Goal: Find specific page/section: Find specific page/section

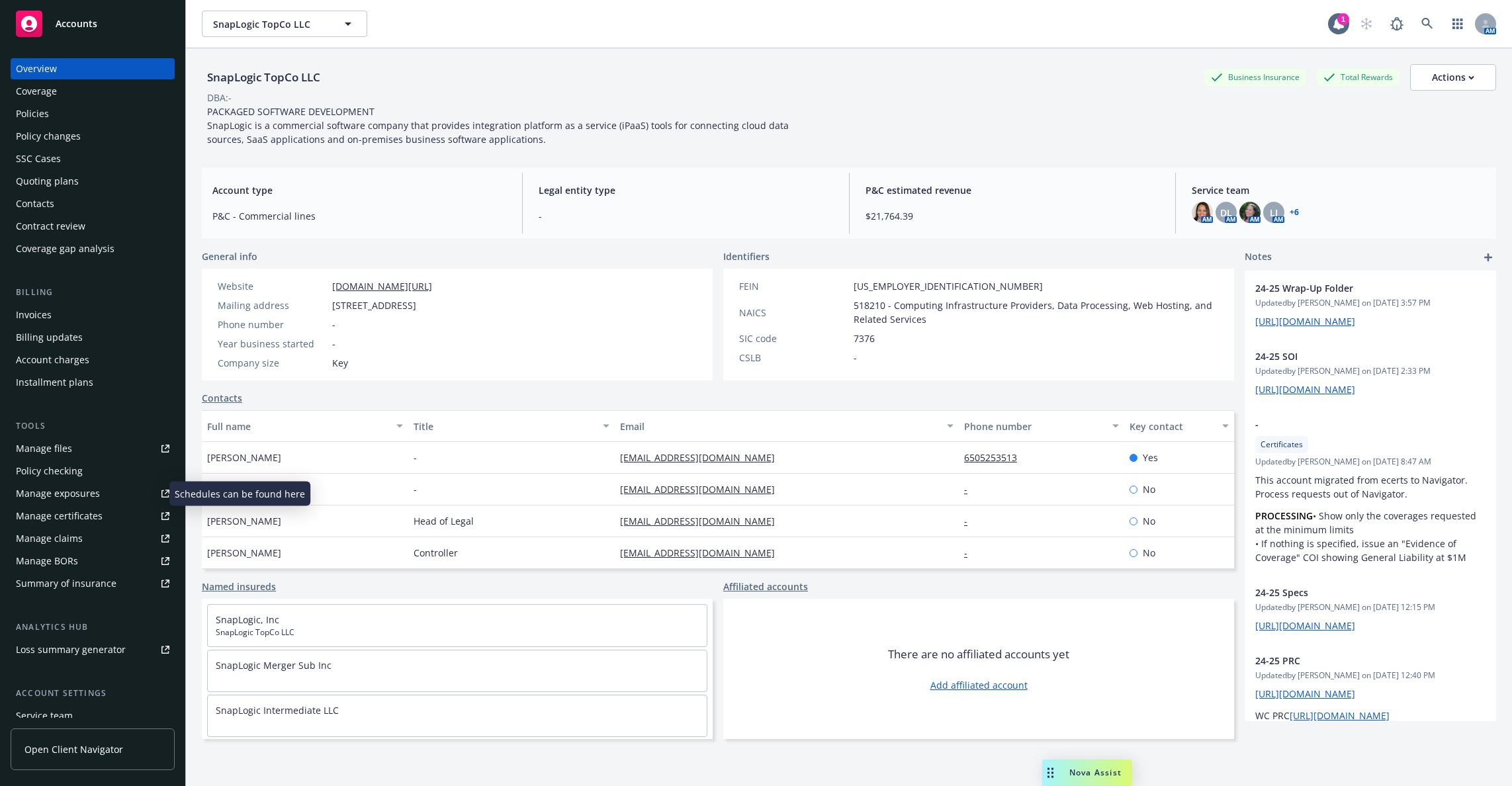
click at [112, 497] on link "Manage exposures" at bounding box center [92, 493] width 164 height 21
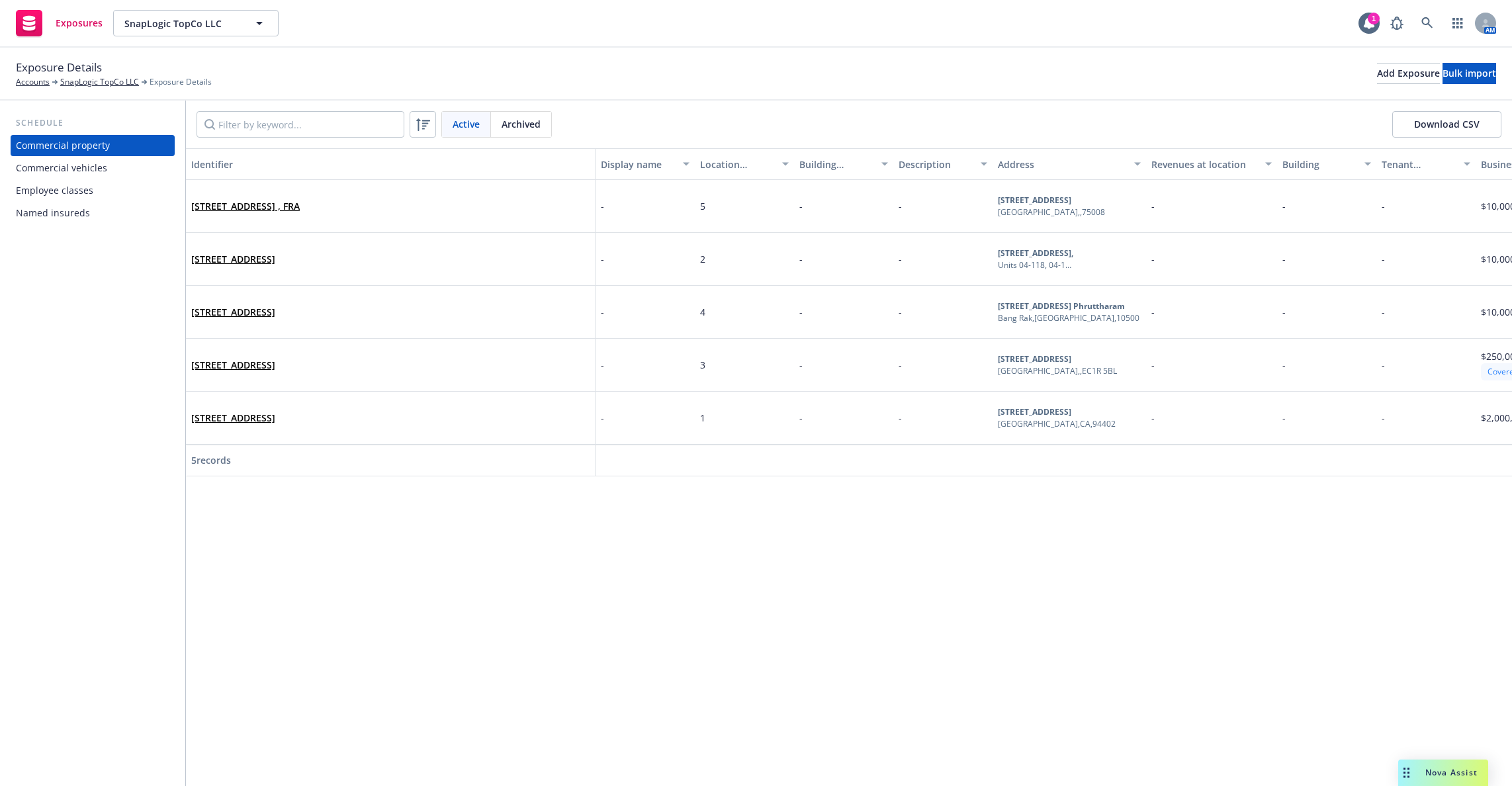
click at [116, 192] on div "Employee classes" at bounding box center [92, 191] width 153 height 21
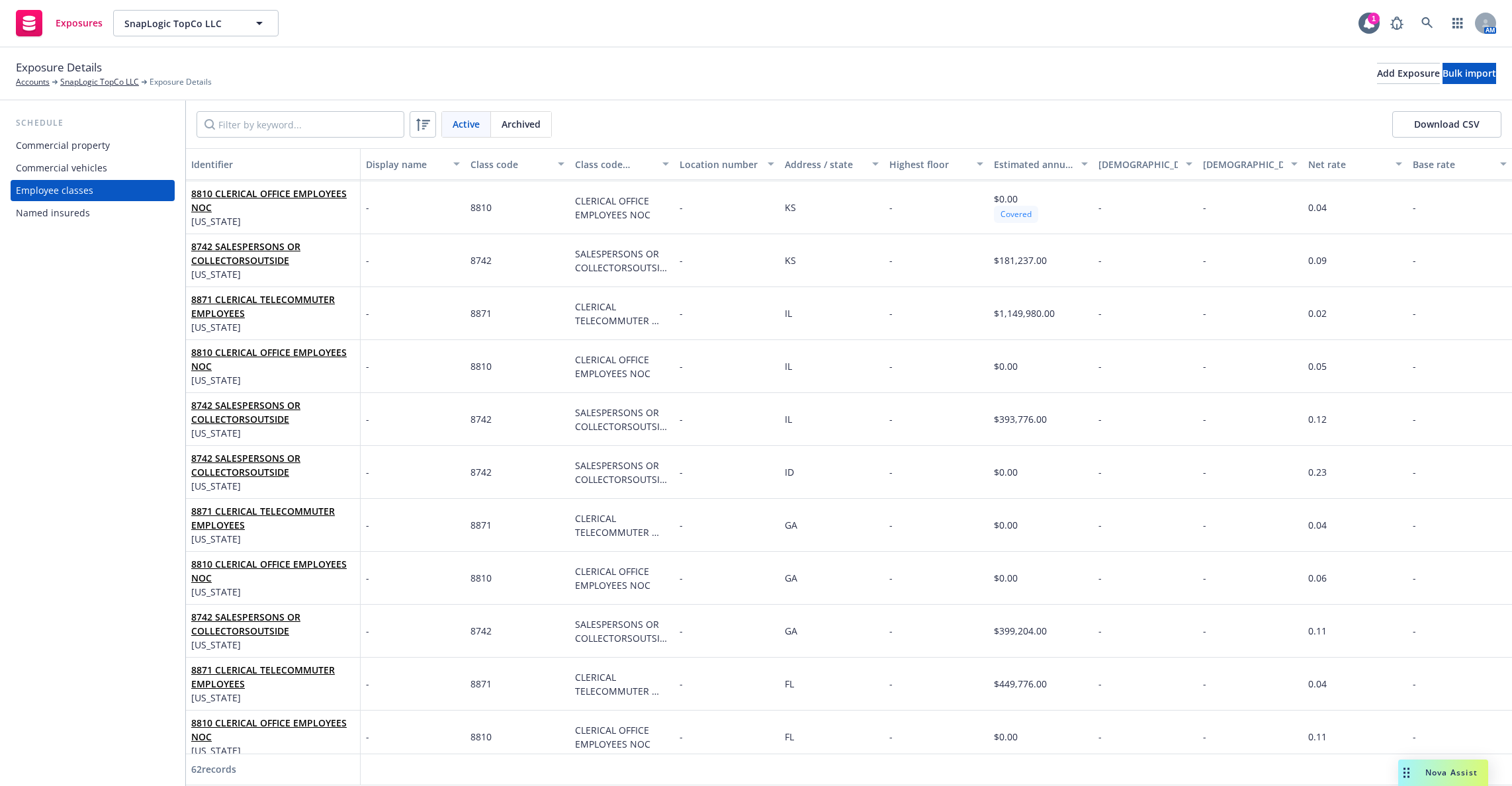
scroll to position [2205, 0]
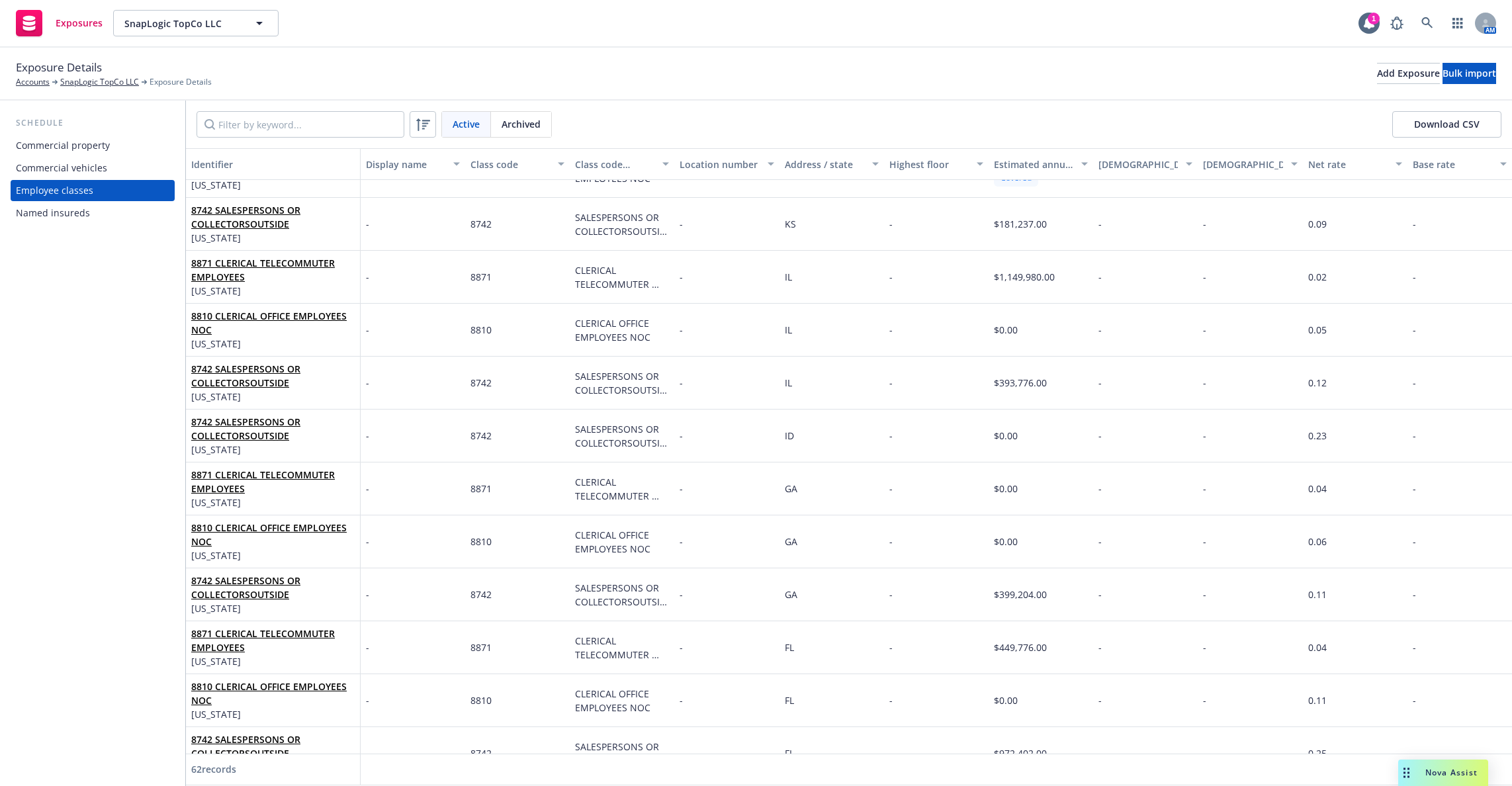
click at [817, 164] on div "Address / state" at bounding box center [825, 165] width 80 height 14
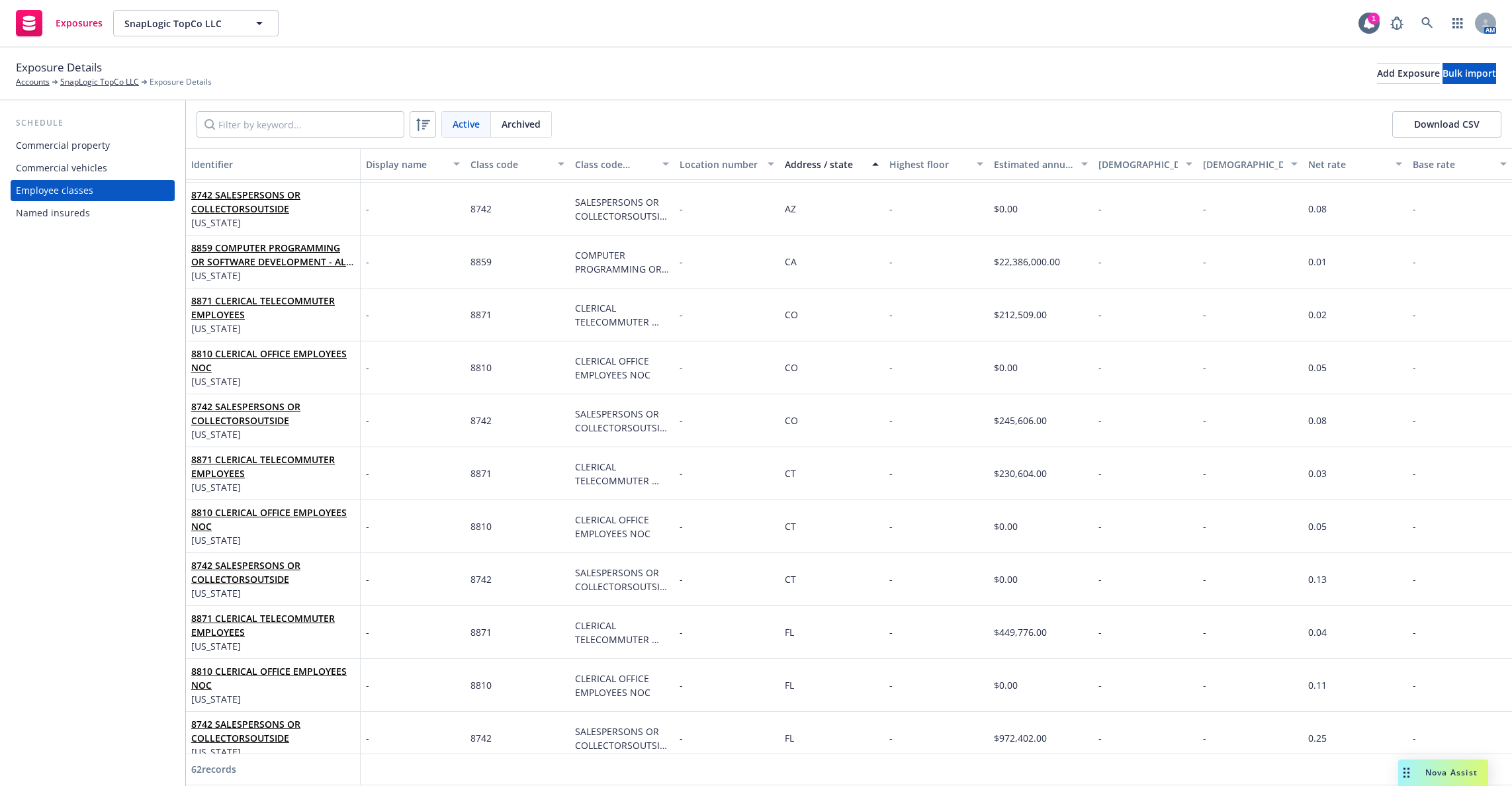
scroll to position [0, 0]
